Goal: Task Accomplishment & Management: Complete application form

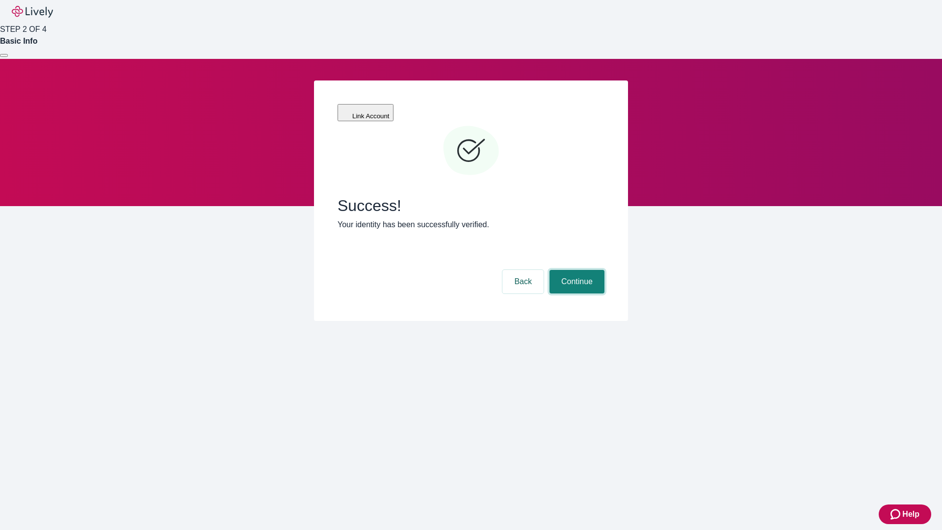
click at [575, 270] on button "Continue" at bounding box center [576, 282] width 55 height 24
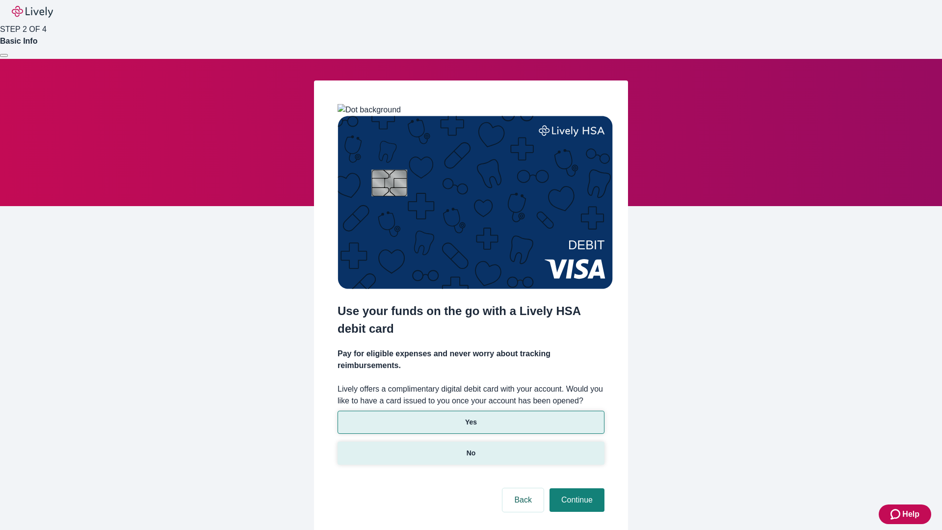
click at [470, 448] on p "No" at bounding box center [471, 453] width 9 height 10
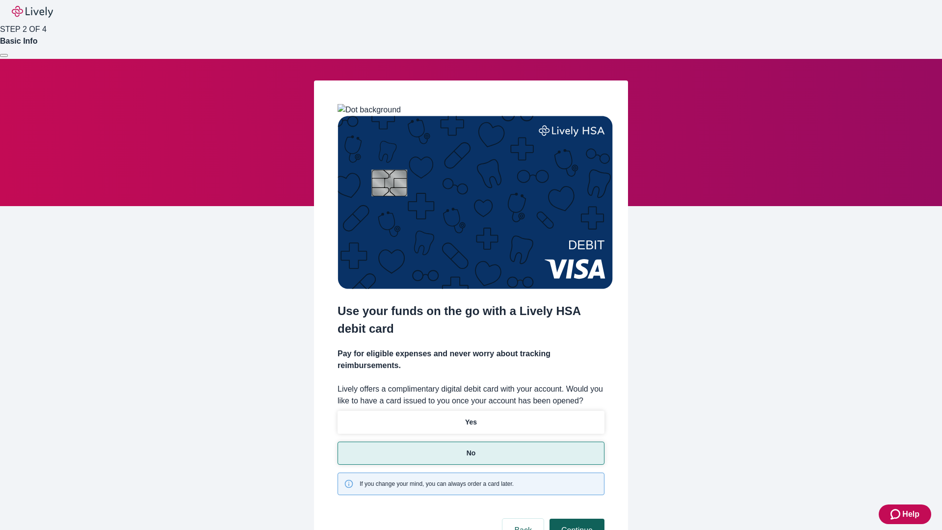
click at [575, 519] on button "Continue" at bounding box center [576, 531] width 55 height 24
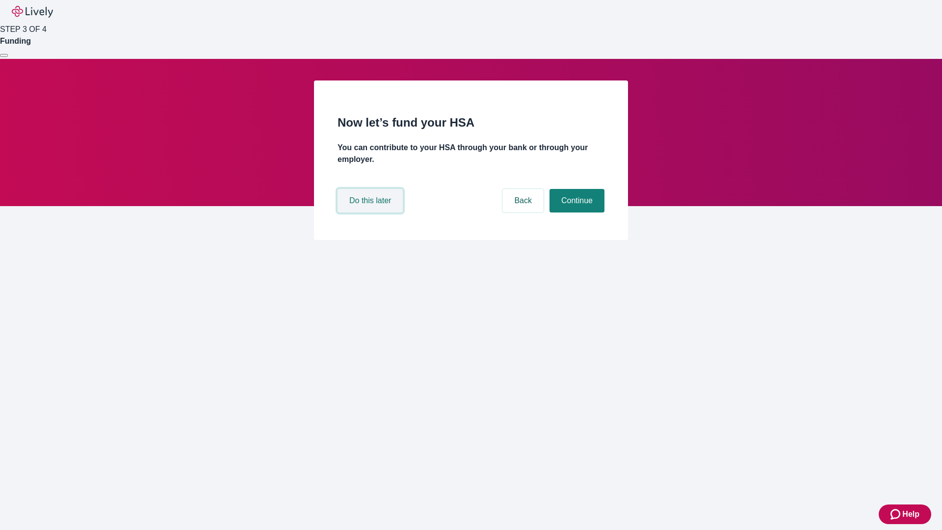
click at [371, 212] on button "Do this later" at bounding box center [370, 201] width 65 height 24
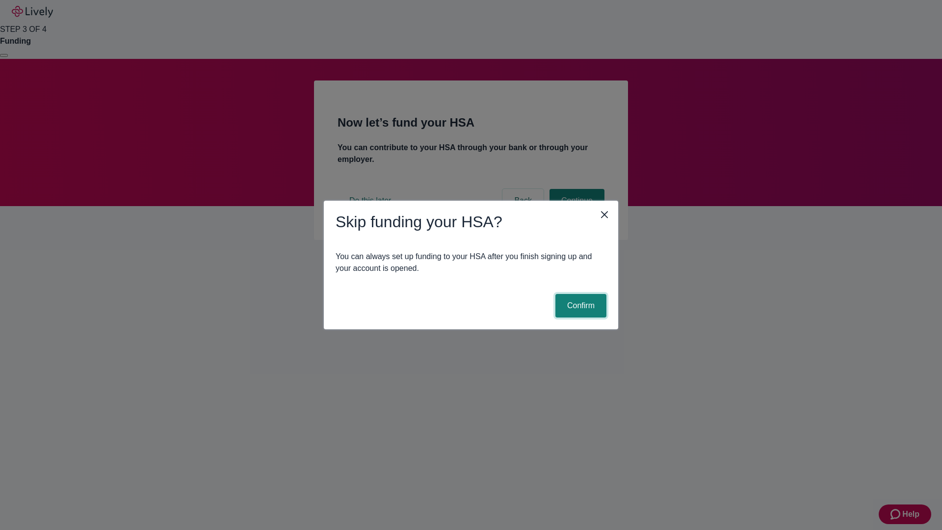
click at [579, 306] on button "Confirm" at bounding box center [580, 306] width 51 height 24
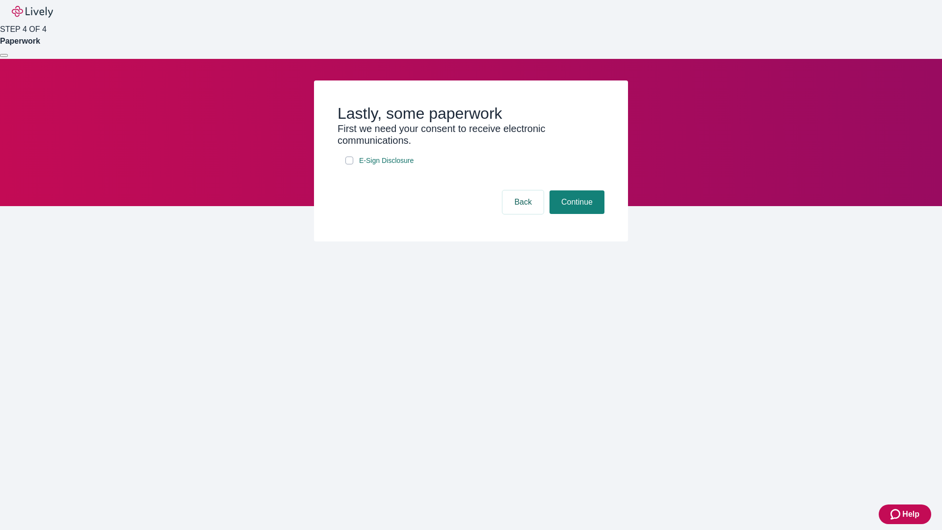
click at [349, 164] on input "E-Sign Disclosure" at bounding box center [349, 161] width 8 height 8
checkbox input "true"
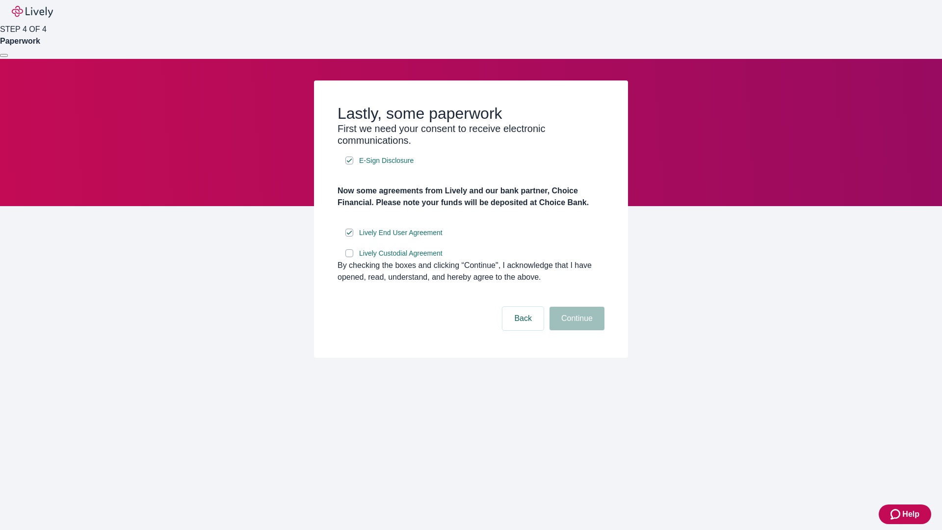
click at [349, 257] on input "Lively Custodial Agreement" at bounding box center [349, 253] width 8 height 8
checkbox input "true"
click at [575, 330] on button "Continue" at bounding box center [576, 319] width 55 height 24
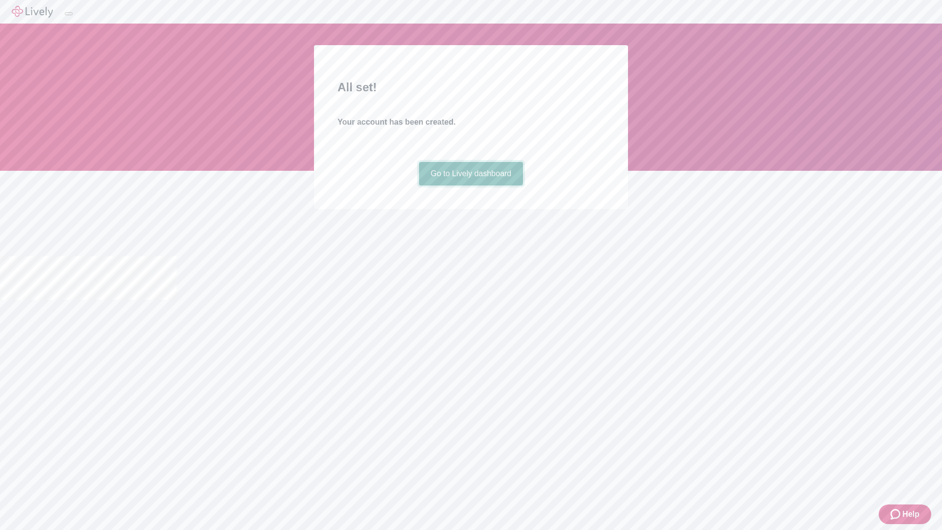
click at [470, 185] on link "Go to Lively dashboard" at bounding box center [471, 174] width 104 height 24
